Goal: Check status: Check status

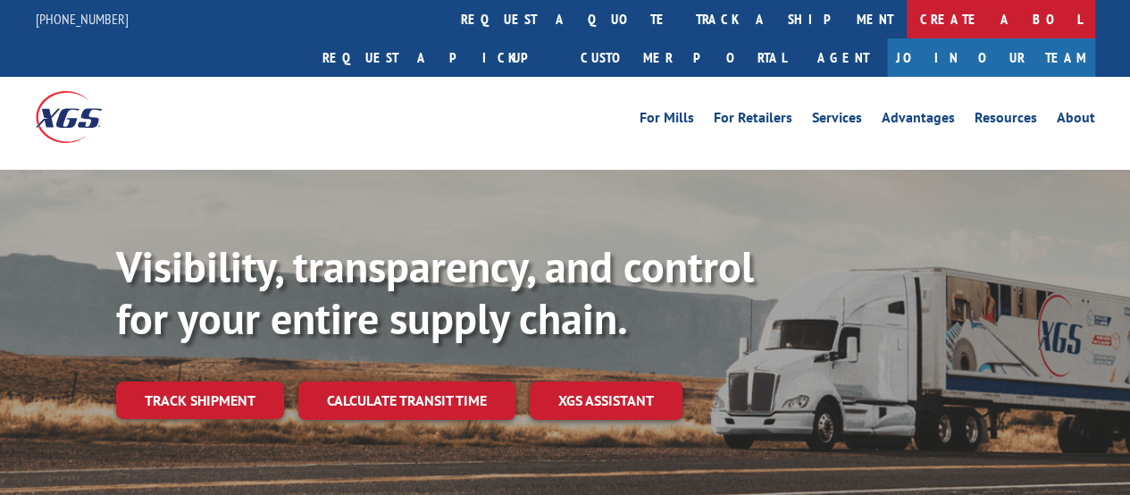
click at [682, 19] on link "track a shipment" at bounding box center [794, 19] width 224 height 38
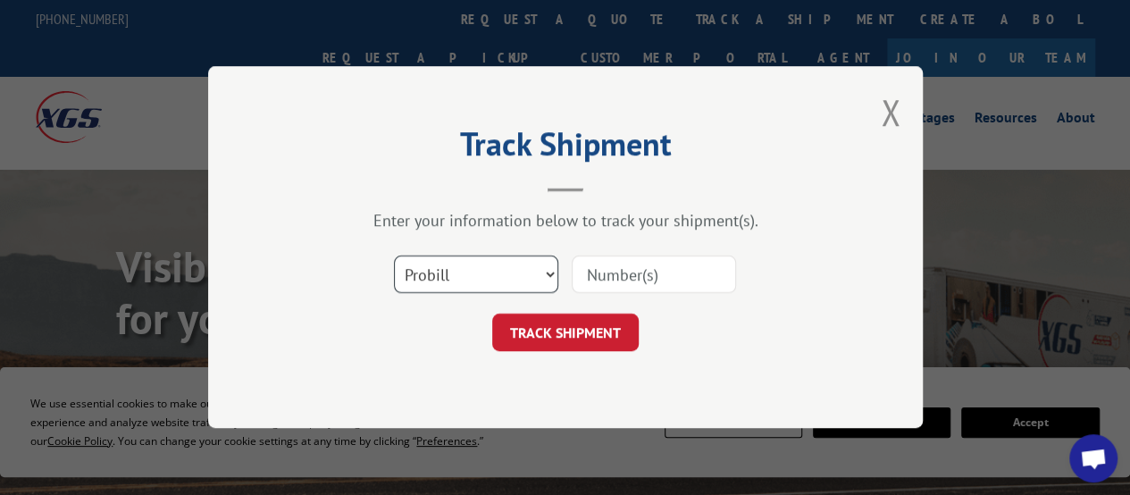
click at [438, 266] on select "Select category... Probill BOL PO" at bounding box center [476, 275] width 164 height 38
select select "bol"
click at [394, 256] on select "Select category... Probill BOL PO" at bounding box center [476, 275] width 164 height 38
paste input "38549955"
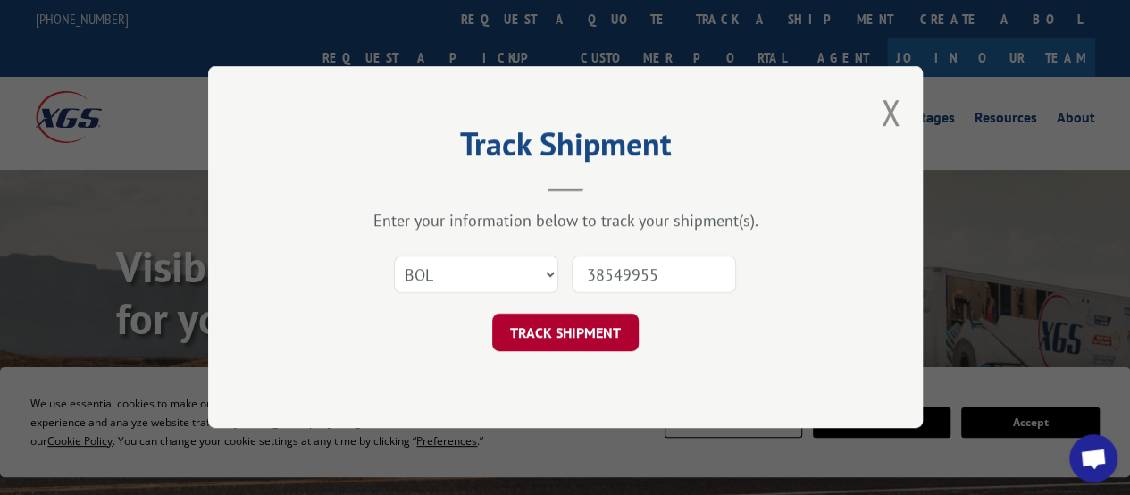
type input "38549955"
click at [587, 335] on button "TRACK SHIPMENT" at bounding box center [565, 333] width 147 height 38
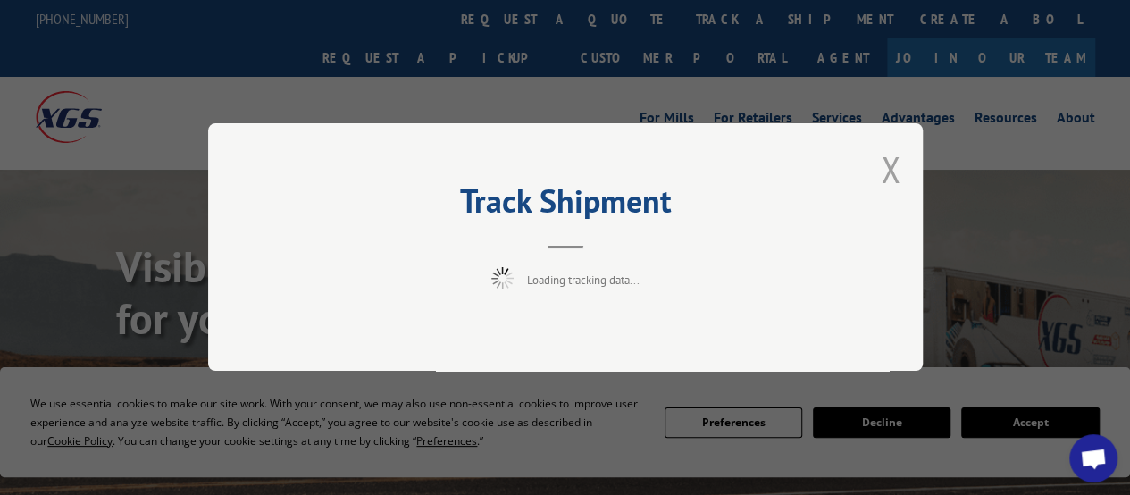
click at [890, 172] on button "Close modal" at bounding box center [891, 169] width 20 height 47
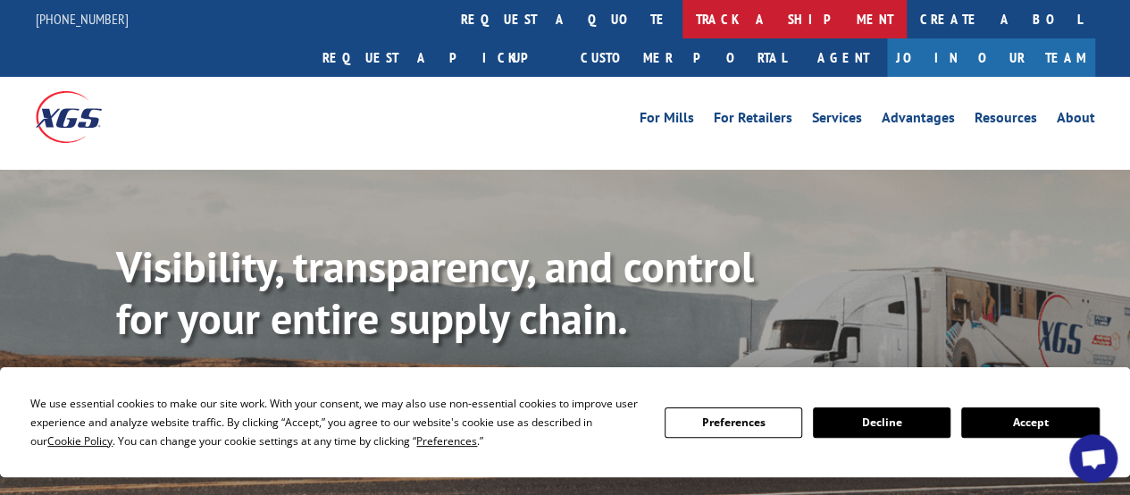
click at [682, 16] on link "track a shipment" at bounding box center [794, 19] width 224 height 38
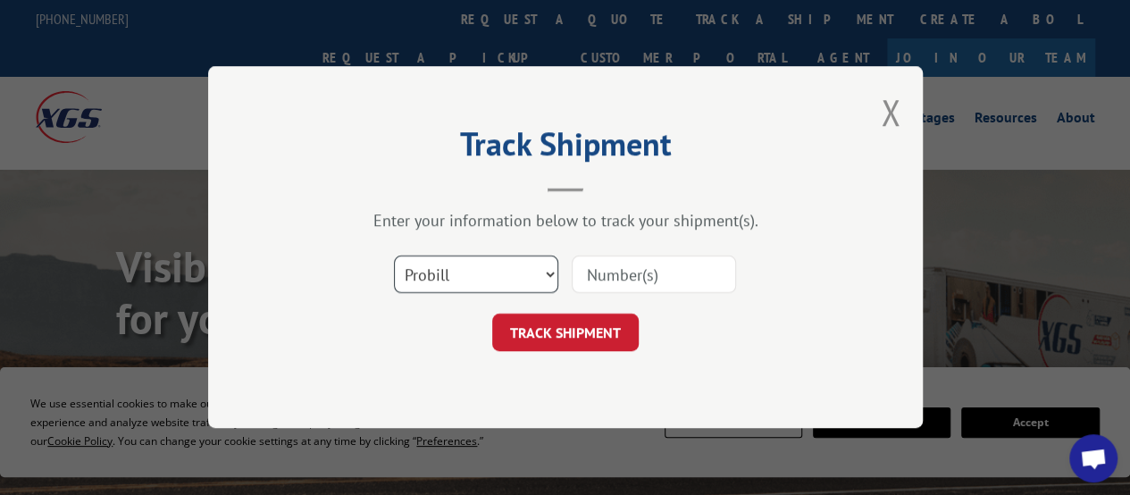
click at [506, 264] on select "Select category... Probill BOL PO" at bounding box center [476, 275] width 164 height 38
select select "po"
click at [394, 256] on select "Select category... Probill BOL PO" at bounding box center [476, 275] width 164 height 38
paste input "38549955"
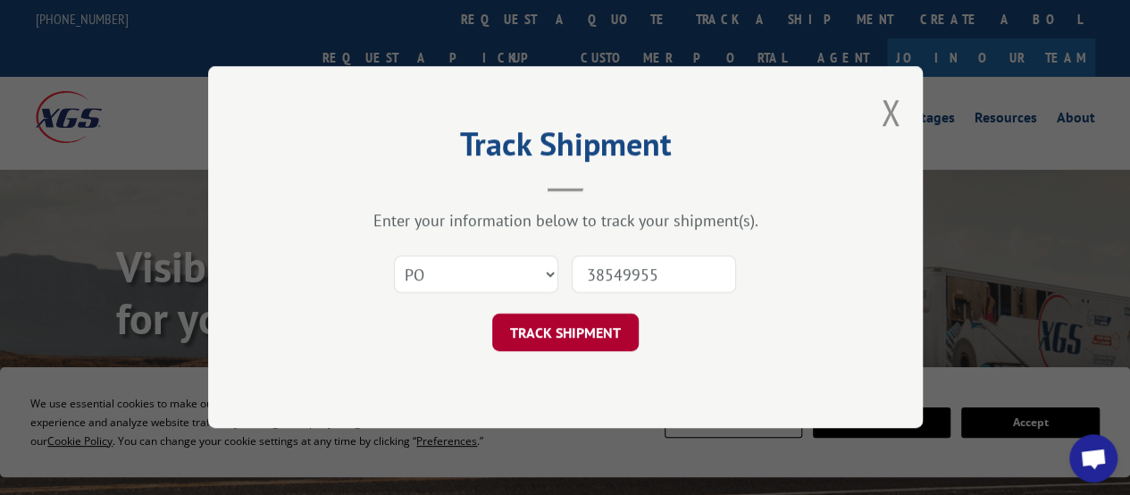
type input "38549955"
click at [600, 334] on button "TRACK SHIPMENT" at bounding box center [565, 333] width 147 height 38
